Goal: Navigation & Orientation: Find specific page/section

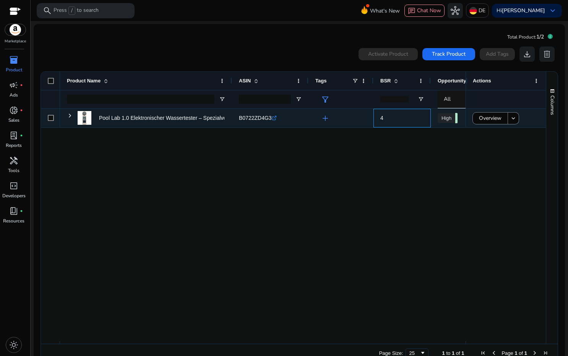
click at [381, 120] on span "4" at bounding box center [381, 118] width 3 height 6
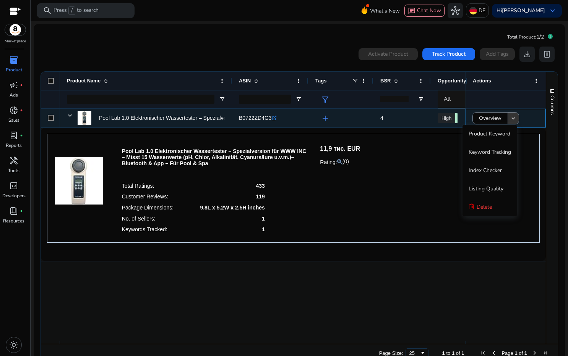
click at [513, 119] on mat-icon "keyboard_arrow_down" at bounding box center [513, 118] width 7 height 7
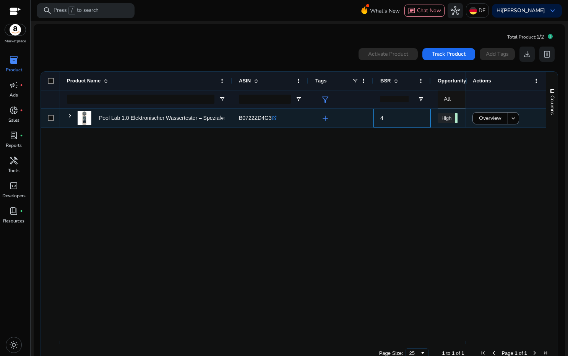
click at [383, 120] on span "4" at bounding box center [381, 118] width 3 height 6
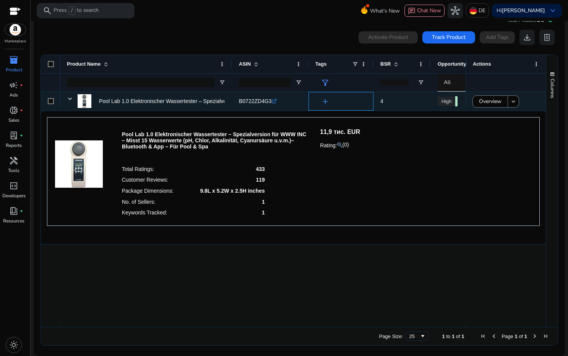
click at [327, 101] on span "add" at bounding box center [325, 101] width 9 height 9
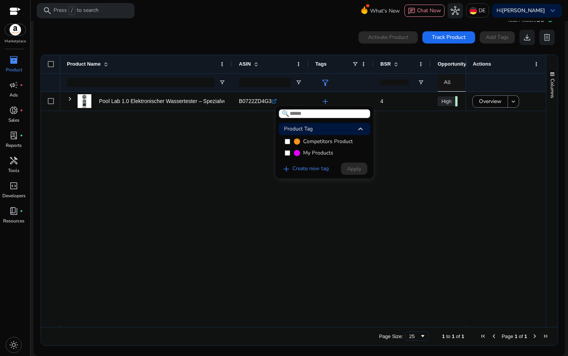
click at [402, 149] on div at bounding box center [284, 178] width 568 height 356
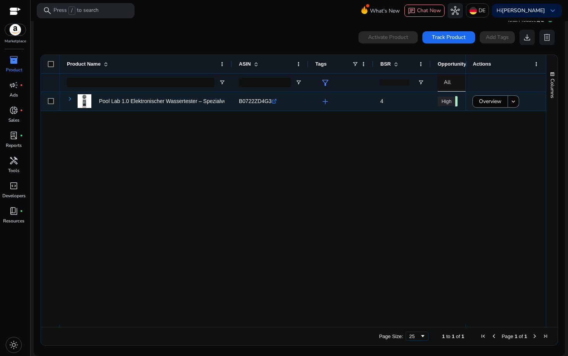
click at [71, 99] on span at bounding box center [70, 99] width 6 height 6
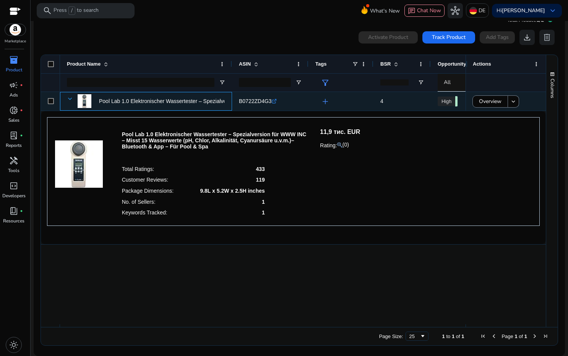
click at [67, 96] on span at bounding box center [70, 99] width 6 height 6
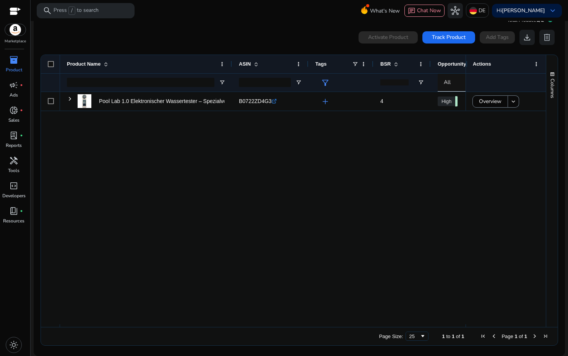
click at [13, 62] on span "inventory_2" at bounding box center [13, 59] width 9 height 9
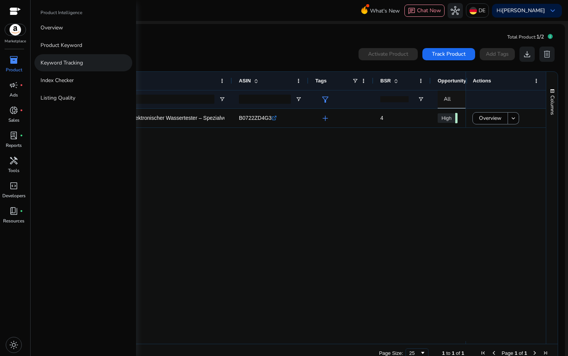
click at [75, 63] on p "Keyword Tracking" at bounding box center [61, 63] width 42 height 8
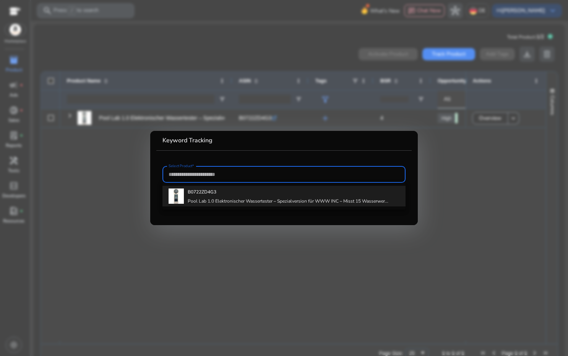
click at [238, 199] on h4 "Pool Lab 1.0 Elektronischer Wassertester – Spezialversion für WWW INC – Misst 1…" at bounding box center [288, 201] width 201 height 6
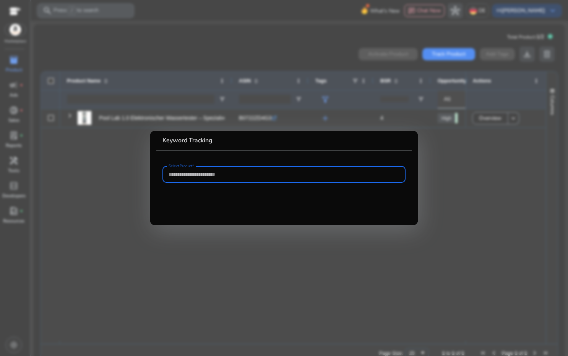
type input "**********"
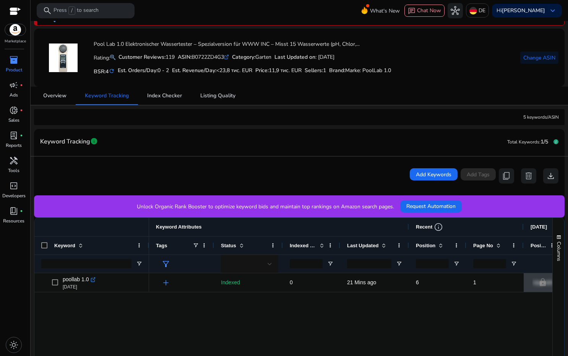
click at [350, 207] on p "Unlock Organic Rank Booster to optimize keyword bids and maintain top rankings …" at bounding box center [265, 207] width 257 height 8
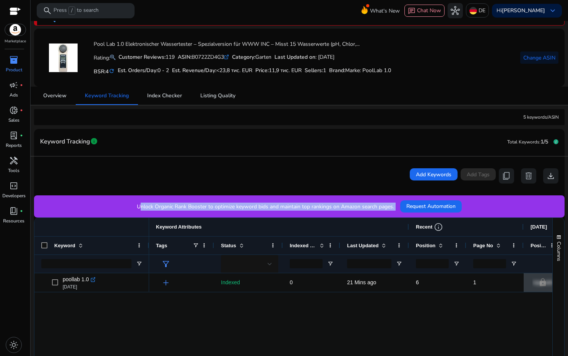
click at [350, 207] on p "Unlock Organic Rank Booster to optimize keyword bids and maintain top rankings …" at bounding box center [265, 207] width 257 height 8
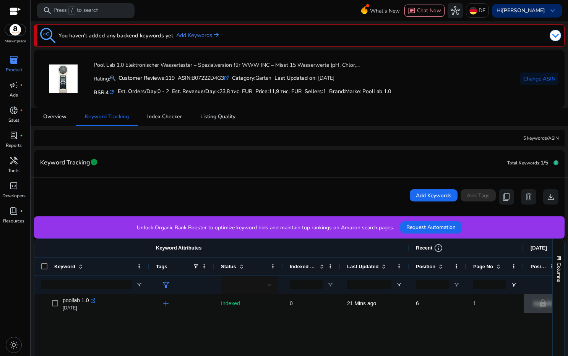
click at [542, 10] on div "Hi Ivan Kychenko keyboard_arrow_down" at bounding box center [527, 11] width 70 height 14
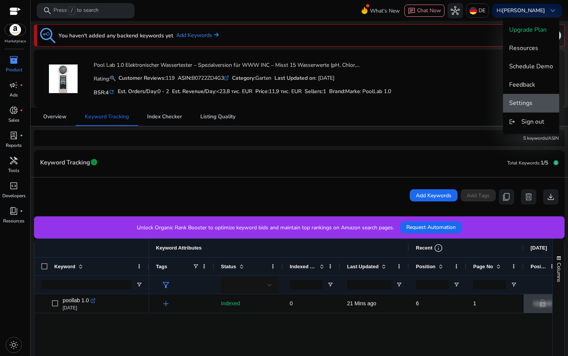
click at [521, 104] on span "Settings" at bounding box center [520, 103] width 23 height 8
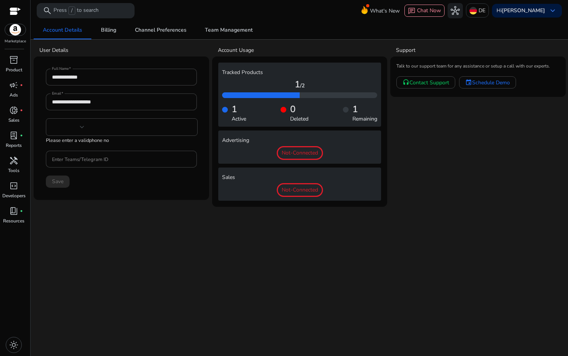
type input "***"
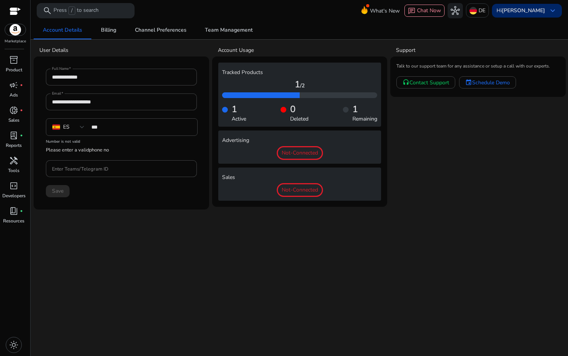
click at [546, 13] on div "Hi Ivan Kychenko keyboard_arrow_down" at bounding box center [527, 11] width 70 height 14
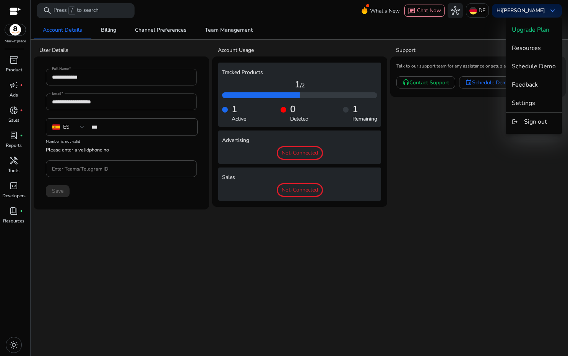
click at [484, 12] on div at bounding box center [284, 178] width 568 height 356
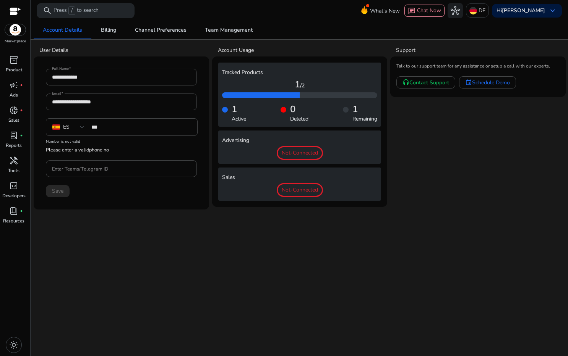
click at [484, 12] on div "DE" at bounding box center [477, 10] width 23 height 14
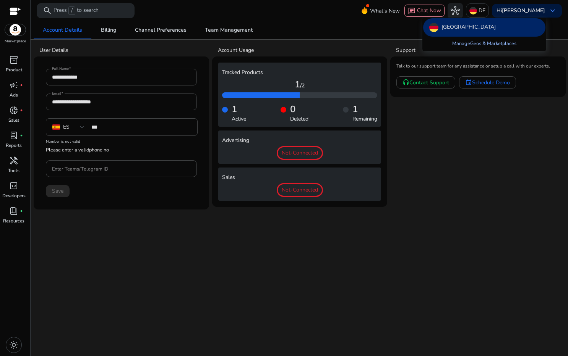
click at [496, 46] on link "Manage Geos & Marketplaces" at bounding box center [484, 44] width 76 height 14
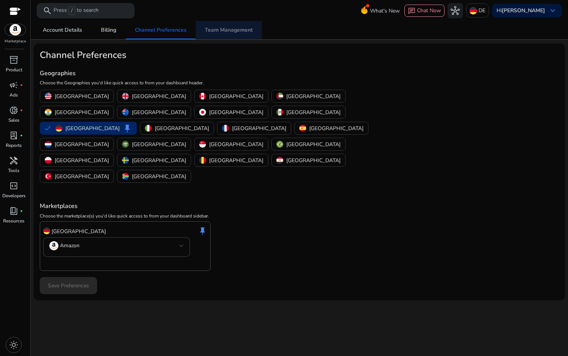
click at [246, 30] on span "Team Management" at bounding box center [229, 30] width 48 height 5
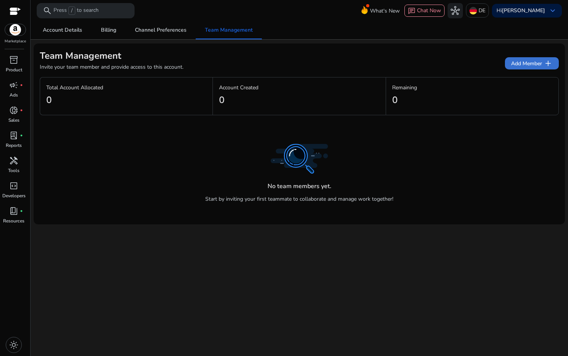
click at [529, 66] on span "Add Member add" at bounding box center [532, 63] width 42 height 9
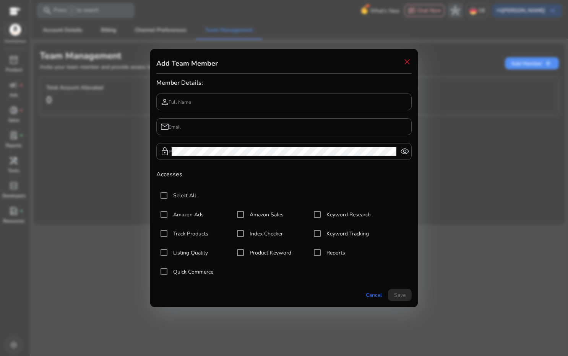
click at [405, 65] on span "close" at bounding box center [406, 61] width 9 height 9
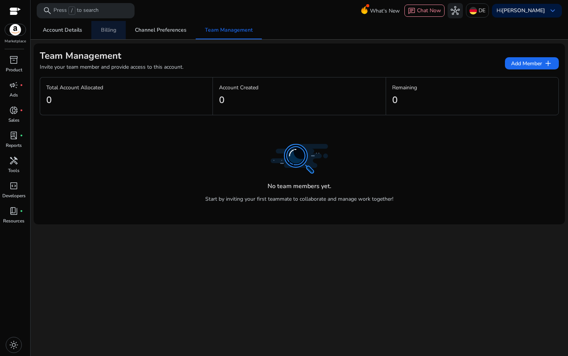
click at [108, 31] on span "Billing" at bounding box center [108, 30] width 15 height 5
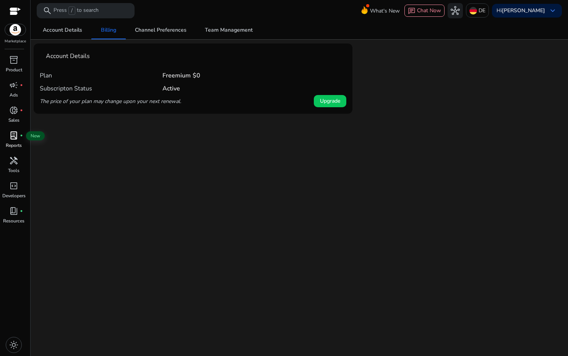
click at [14, 138] on span "lab_profile" at bounding box center [13, 135] width 9 height 9
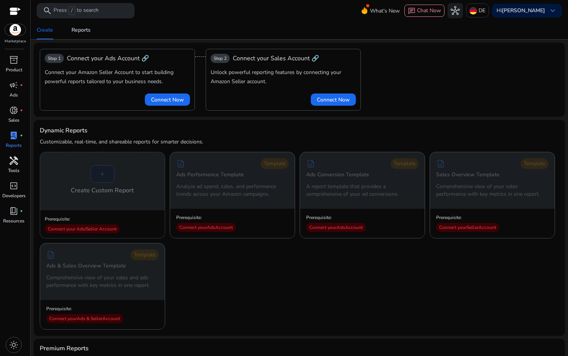
click at [11, 162] on span "handyman" at bounding box center [13, 160] width 9 height 9
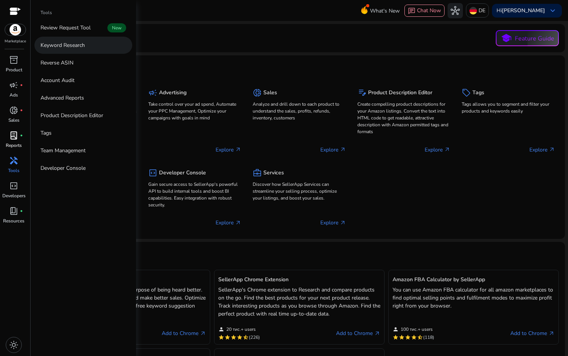
click at [86, 47] on link "Keyword Research" at bounding box center [83, 45] width 98 height 17
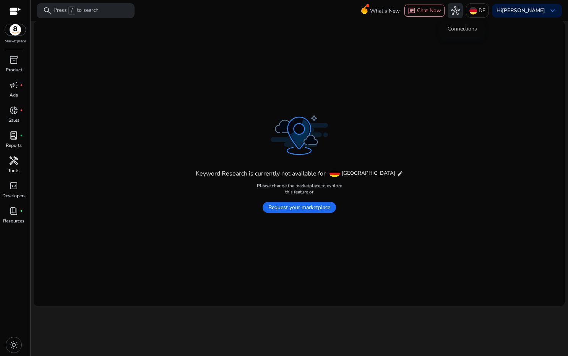
click at [460, 10] on span "hub" at bounding box center [454, 10] width 9 height 9
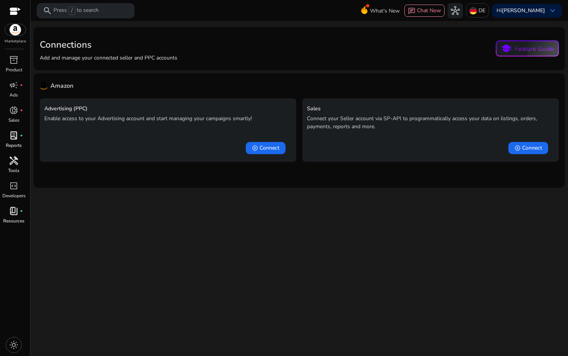
click at [17, 216] on span "book_4" at bounding box center [13, 211] width 9 height 9
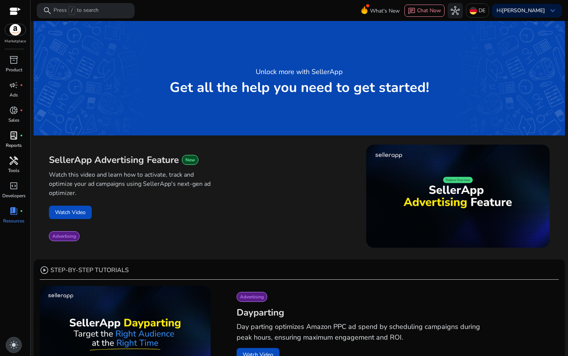
click at [14, 346] on span "light_mode" at bounding box center [13, 345] width 9 height 9
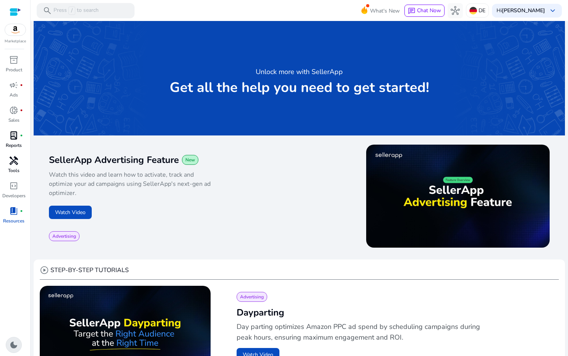
click at [15, 345] on span "dark_mode" at bounding box center [13, 345] width 9 height 9
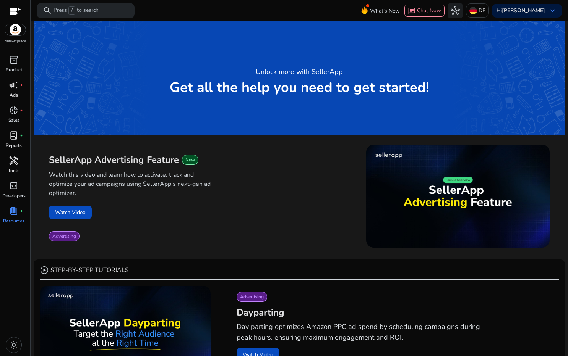
click at [11, 81] on span "campaign" at bounding box center [13, 85] width 9 height 9
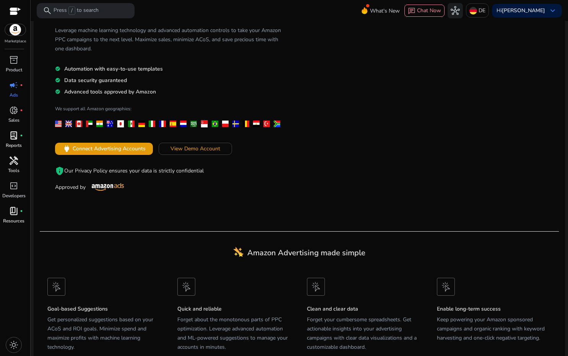
scroll to position [69, 0]
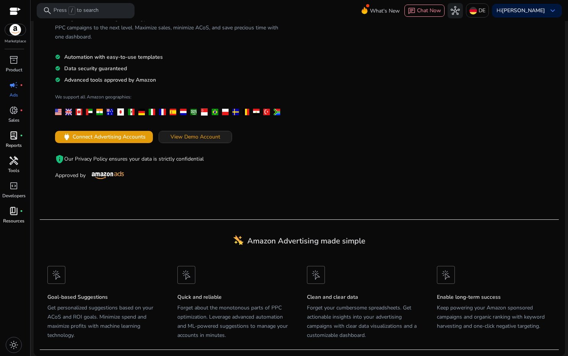
click at [187, 136] on span "View Demo Account" at bounding box center [195, 137] width 50 height 8
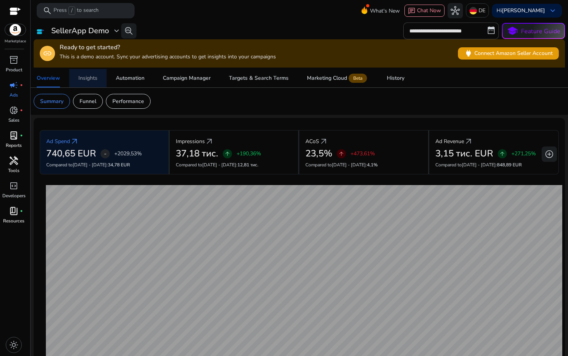
click at [84, 79] on div "Insights" at bounding box center [87, 78] width 19 height 5
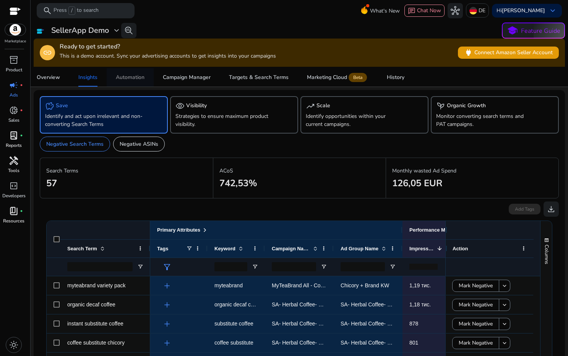
click at [140, 76] on div "Automation" at bounding box center [130, 77] width 29 height 5
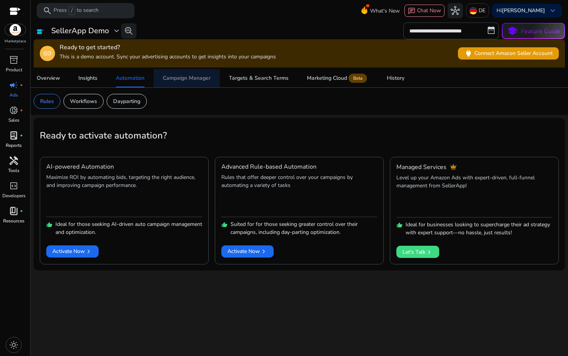
click at [194, 77] on div "Campaign Manager" at bounding box center [187, 78] width 48 height 5
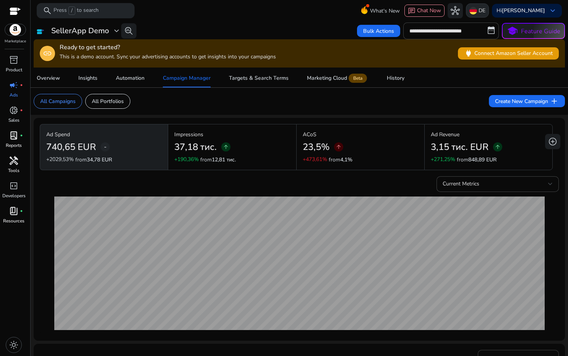
scroll to position [2, 0]
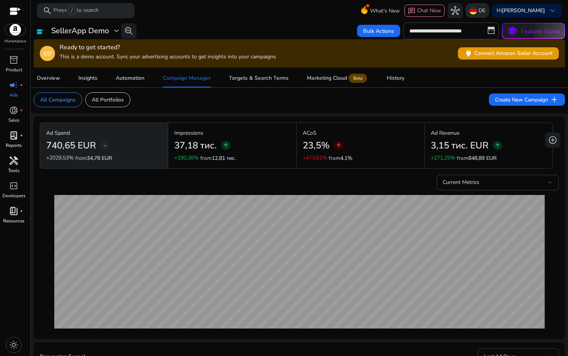
click at [484, 6] on p "DE" at bounding box center [481, 10] width 7 height 13
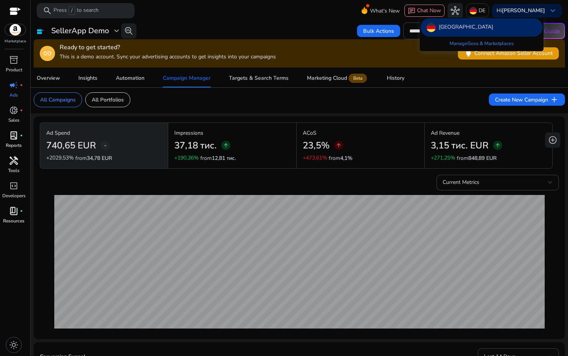
click at [309, 14] on div at bounding box center [284, 178] width 568 height 356
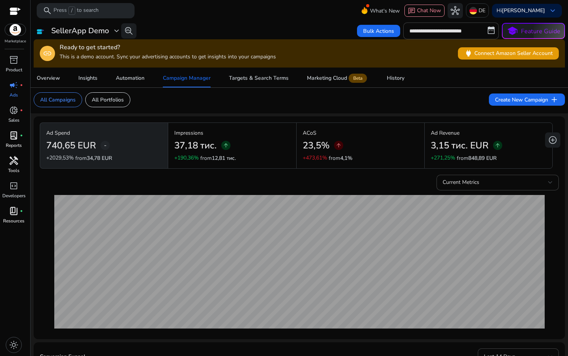
scroll to position [0, 0]
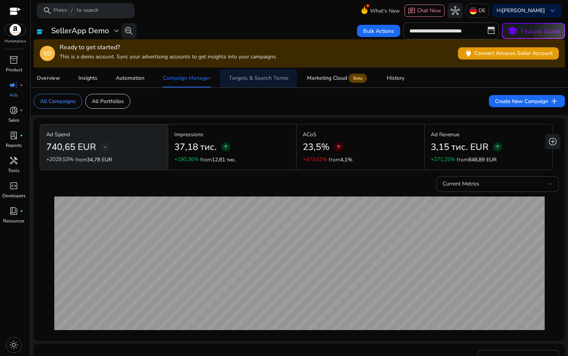
click at [257, 79] on div "Targets & Search Terms" at bounding box center [259, 78] width 60 height 5
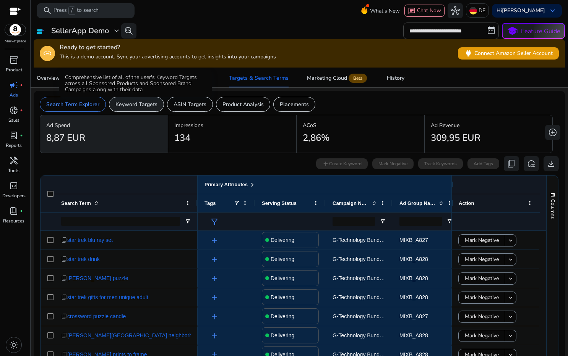
click at [121, 106] on p "Keyword Targets" at bounding box center [136, 104] width 42 height 8
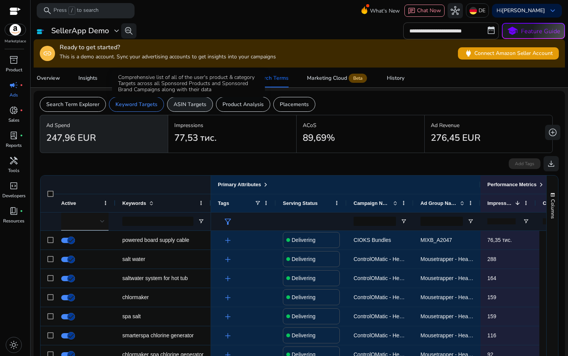
click at [187, 103] on p "ASIN Targets" at bounding box center [189, 104] width 33 height 8
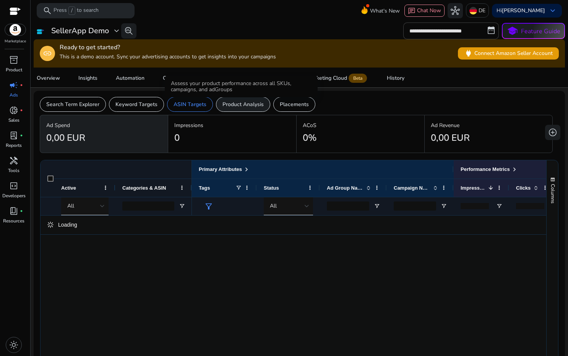
click at [244, 102] on p "Product Analysis" at bounding box center [242, 104] width 41 height 8
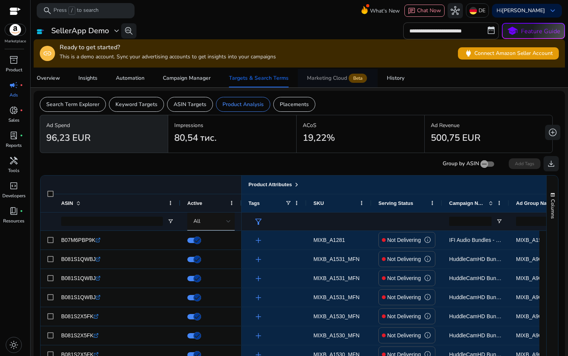
click at [317, 77] on div "Marketing Cloud Beta" at bounding box center [338, 78] width 62 height 6
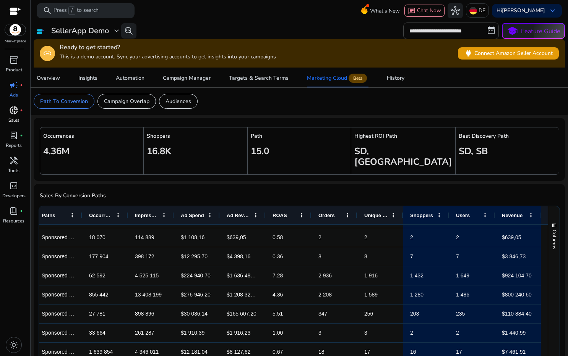
click at [10, 112] on span "donut_small" at bounding box center [13, 110] width 9 height 9
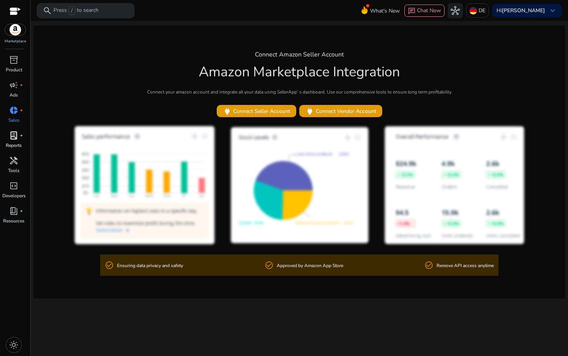
click at [12, 142] on p "Reports" at bounding box center [14, 145] width 16 height 7
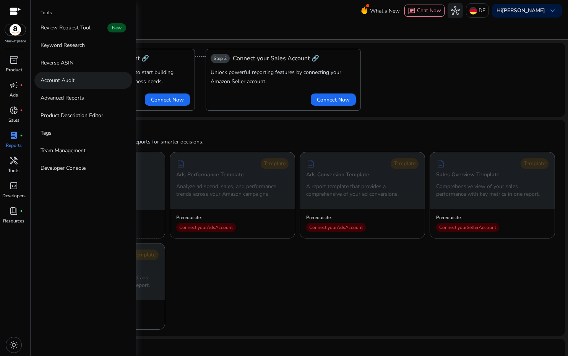
click at [71, 81] on p "Account Audit" at bounding box center [57, 80] width 34 height 8
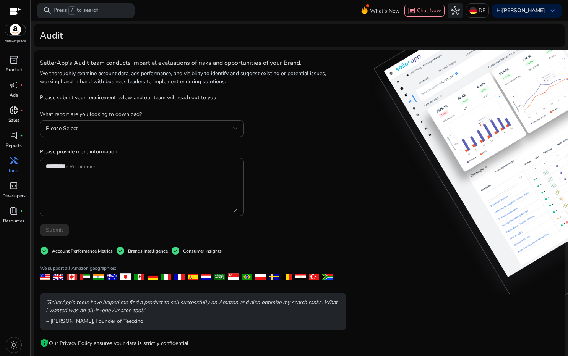
click at [19, 117] on p "Sales" at bounding box center [13, 120] width 11 height 7
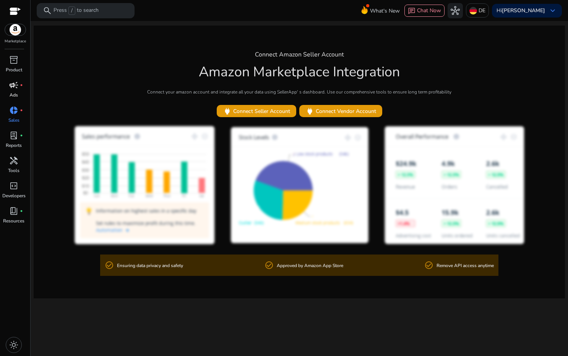
click at [9, 90] on span "campaign" at bounding box center [13, 85] width 9 height 9
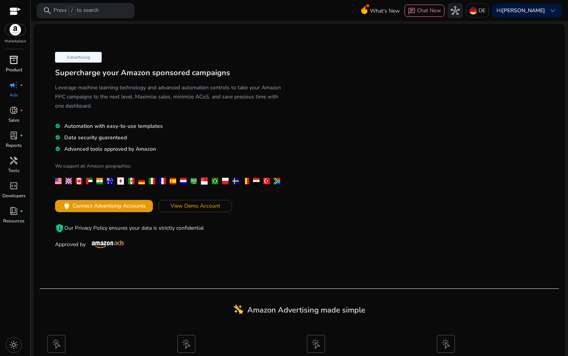
click at [15, 70] on p "Product" at bounding box center [14, 69] width 16 height 7
